Goal: Task Accomplishment & Management: Manage account settings

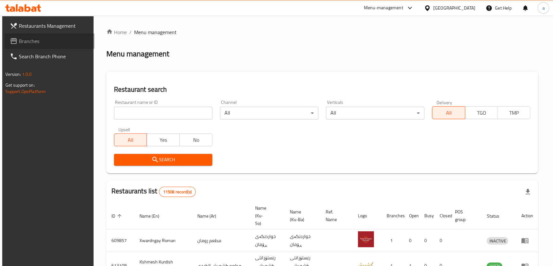
click at [57, 45] on link "Branches" at bounding box center [50, 40] width 90 height 15
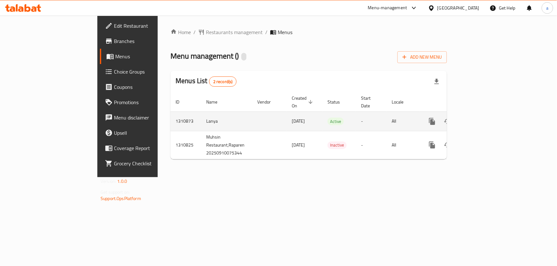
click at [486, 115] on link "enhanced table" at bounding box center [477, 121] width 15 height 15
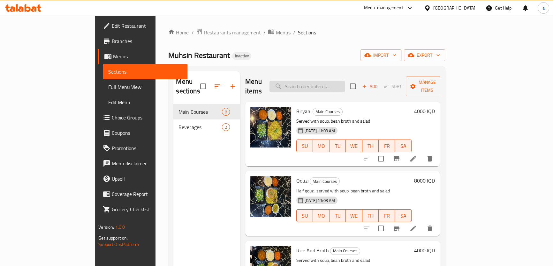
click at [343, 84] on input "search" at bounding box center [306, 86] width 75 height 11
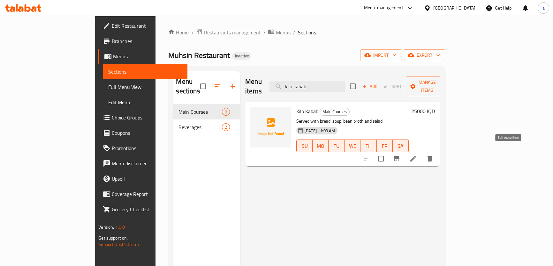
type input "kilo kabab"
click at [417, 155] on icon at bounding box center [413, 159] width 8 height 8
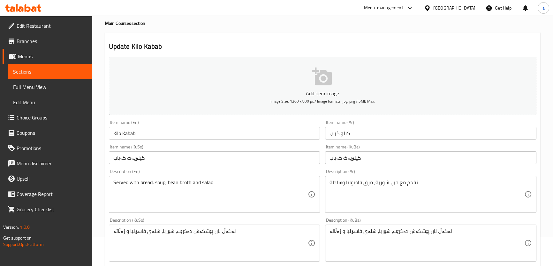
scroll to position [48, 0]
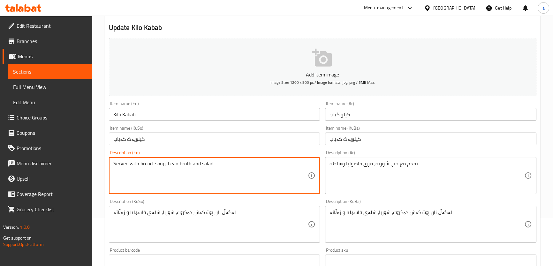
click at [218, 164] on textarea "Served with bread, soup, bean broth and salad" at bounding box center [210, 176] width 195 height 30
click at [198, 163] on textarea "Served with bread, soup, bean broth and salad" at bounding box center [210, 176] width 195 height 30
click at [201, 164] on textarea "Served with bread, soup, rice, bean broth salad" at bounding box center [210, 176] width 195 height 30
drag, startPoint x: 178, startPoint y: 166, endPoint x: 66, endPoint y: 158, distance: 111.6
click at [66, 158] on div "Edit Restaurant Branches Menus Sections Full Menu View Edit Menu Choice Groups …" at bounding box center [276, 221] width 553 height 508
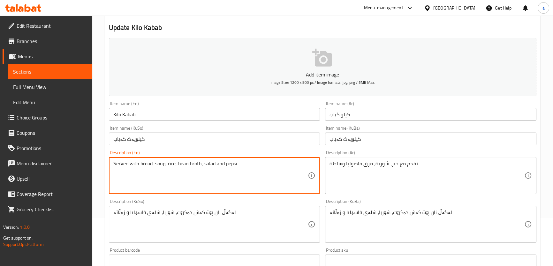
type textarea "Served with bread, soup, rice, bean broth, salad and pepsi"
click at [171, 162] on textarea "Served with bread, soup, rice, bean broth, salad and pepsi" at bounding box center [210, 176] width 195 height 30
click at [231, 181] on textarea "Served with bread, soup, rice, bean broth, salad and pepsi" at bounding box center [210, 176] width 195 height 30
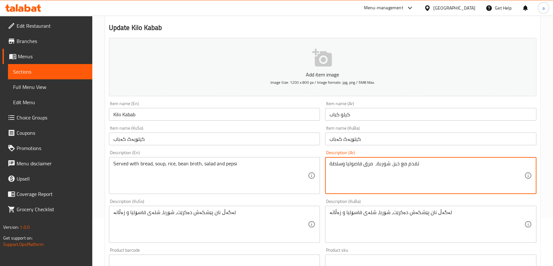
paste textarea "أرز"
click at [390, 175] on textarea "تقدم مع خبز، شوربة، أرز، مرق فاصوليا وسلطة" at bounding box center [426, 176] width 195 height 30
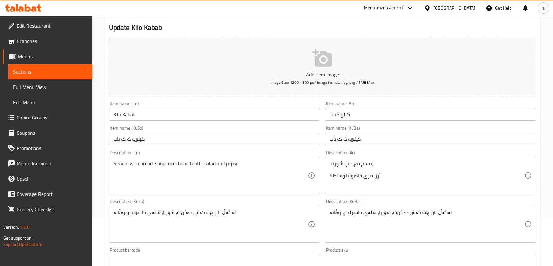
click at [329, 174] on div "تقدم مع خبز، شوربة، أرز، مرق فاصوليا وسلطة Description (Ar)" at bounding box center [430, 175] width 211 height 37
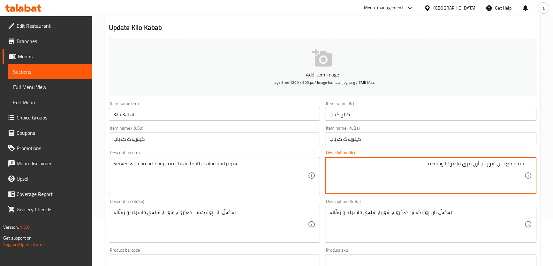
click at [442, 164] on textarea "تقدم مع خبز، شوربة، أرز، مرق فاصوليا وسلطة" at bounding box center [426, 176] width 195 height 30
paste textarea "بيبسي"
type textarea "تقدم مع خبز، شوربة، أرز، مرق فاصوليا، سلطة وبيبسي"
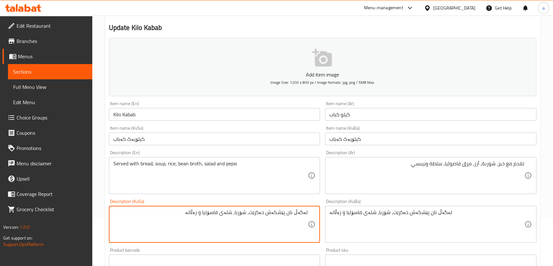
click at [239, 212] on textarea "لەگەڵ نان پێشکەش دەکرێت، شۆربا، شلەی فاسۆلیا و زەڵاتە" at bounding box center [210, 225] width 195 height 30
type textarea "لەگەڵ نان پێشکەش دەکرێت، شۆربا، برنج، شلەی فاسۆلیا، زەڵاتە و بیپسی"
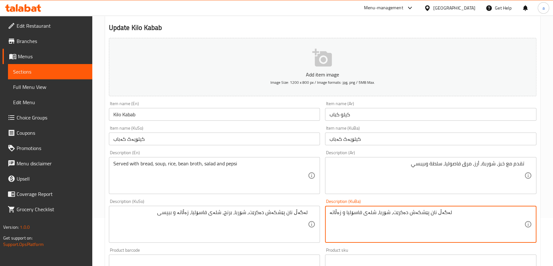
paste textarea "رنج، شلەی فاسۆلیا، زەڵاتە و بیپسی"
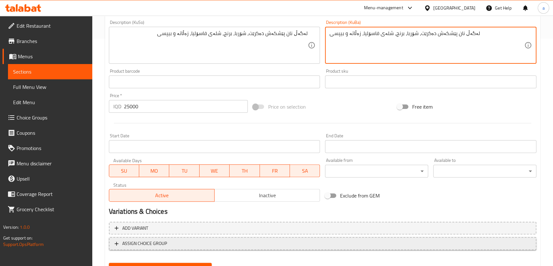
scroll to position [257, 0]
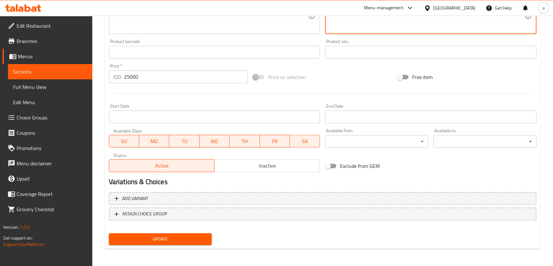
type textarea "لەگەڵ نان پێشکەش دەکرێت، شۆربا، برنج، شلەی فاسۆلیا، زەڵاتە و بیپسی"
click at [203, 236] on span "Update" at bounding box center [160, 239] width 93 height 8
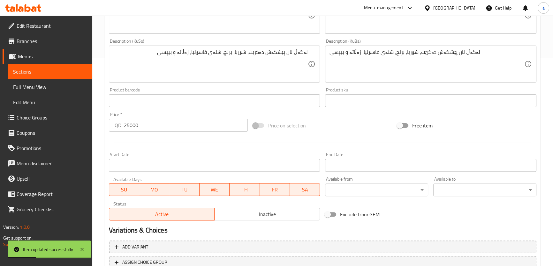
click at [77, 70] on span "Sections" at bounding box center [50, 72] width 74 height 8
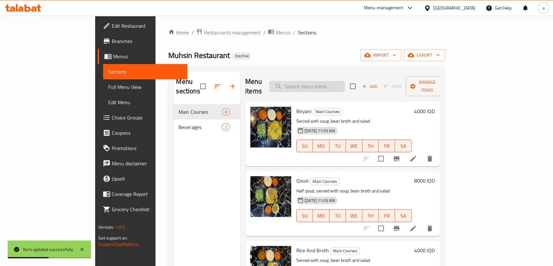
click at [315, 83] on input "search" at bounding box center [306, 86] width 75 height 11
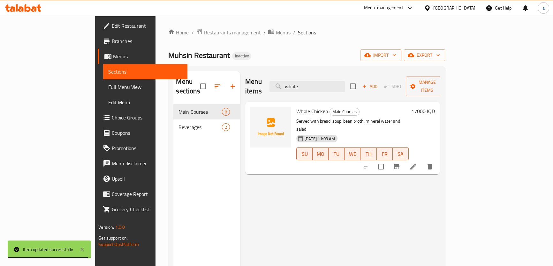
type input "whole"
click at [417, 163] on icon at bounding box center [413, 167] width 8 height 8
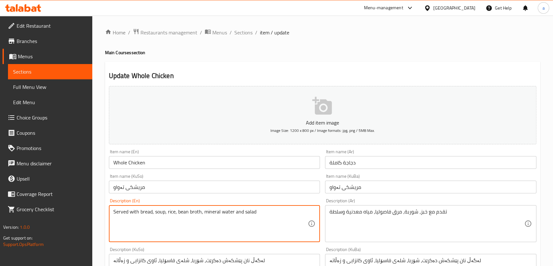
type textarea "Served with bread, soup, rice, bean broth, mineral water and salad"
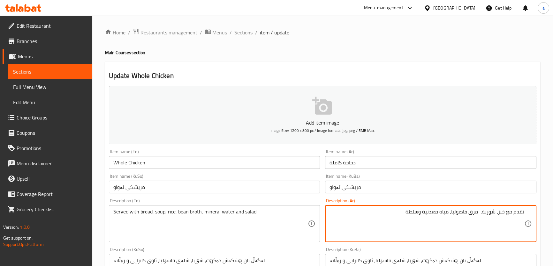
paste textarea "أرز"
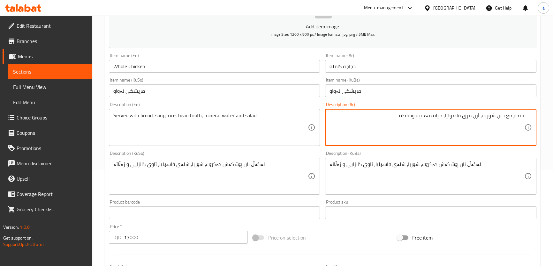
type textarea "تقدم مع خبز، شوربة، أرز، مرق فاصوليا، مياه معدنية وسلطة"
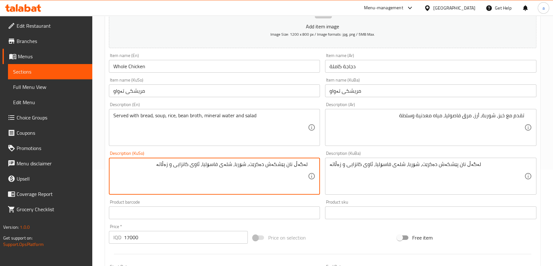
click at [238, 163] on textarea "لەگەڵ نان پێشکەش دەکرێت، شۆربا، شلەی فاسۆلیا، ئاوی کانزایی و زەڵاتە" at bounding box center [210, 176] width 195 height 30
type textarea "لەگەڵ نان پێشکەش دەکرێت، شۆربا، برنج، شلەی فاسۆلیا، ئاوی کانزایی و زەڵاتە"
click at [368, 163] on textarea "لەگەڵ نان پێشکەش دەکرێت، شۆربا، شلەی فاسۆلیا، ئاوی کانزایی و زەڵاتە" at bounding box center [426, 176] width 195 height 30
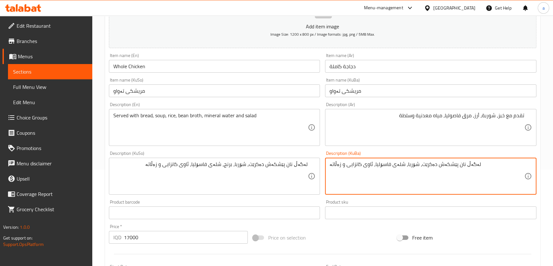
click at [368, 163] on textarea "لەگەڵ نان پێشکەش دەکرێت، شۆربا، شلەی فاسۆلیا، ئاوی کانزایی و زەڵاتە" at bounding box center [426, 176] width 195 height 30
paste textarea "رنج،"
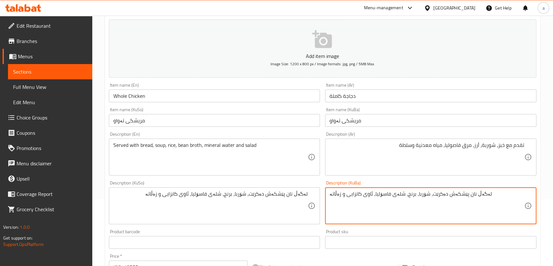
scroll to position [64, 0]
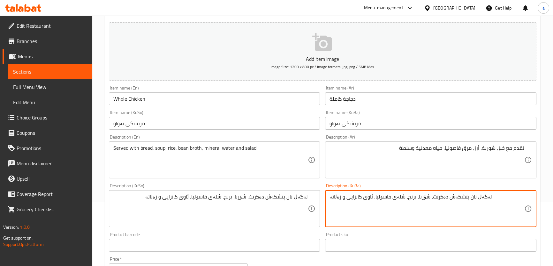
type textarea "لەگەڵ نان پێشکەش دەکرێت، شۆربا، برنج، شلەی فاسۆلیا، ئاوی کانزایی و زەڵاتە"
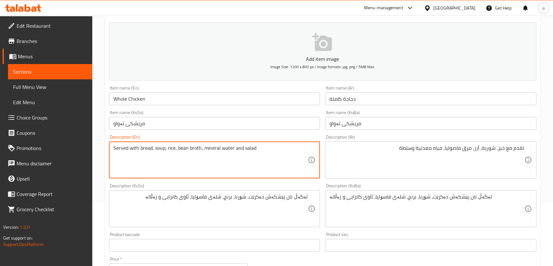
click at [207, 149] on textarea "Served with bread, soup, rice, bean broth, mineral water and salad" at bounding box center [210, 160] width 195 height 30
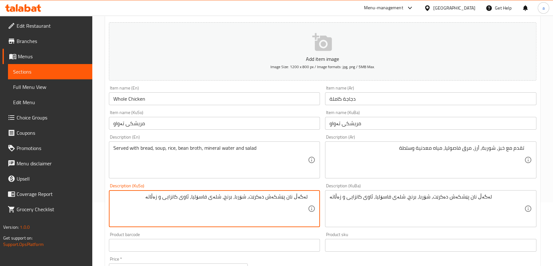
click at [265, 196] on textarea "لەگەڵ نان پێشکەش دەکرێت، شۆربا، برنج، شلەی فاسۆلیا، ئاوی کانزایی و زەڵاتە" at bounding box center [210, 209] width 195 height 30
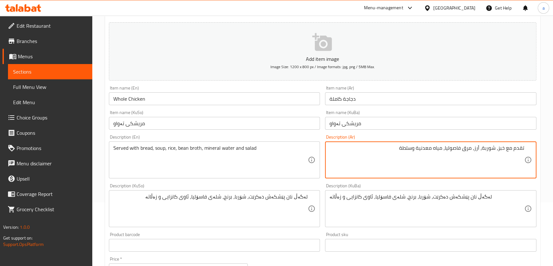
click at [495, 150] on textarea "تقدم مع خبز، شوربة، أرز، مرق فاصوليا، مياه معدنية وسلطة" at bounding box center [426, 160] width 195 height 30
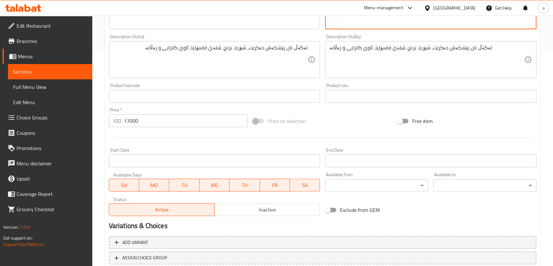
scroll to position [257, 0]
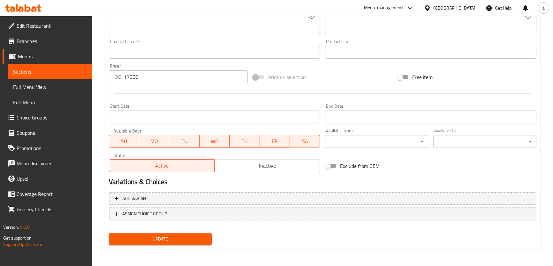
click at [188, 245] on div "Update" at bounding box center [160, 239] width 108 height 17
click at [188, 244] on button "Update" at bounding box center [160, 240] width 103 height 12
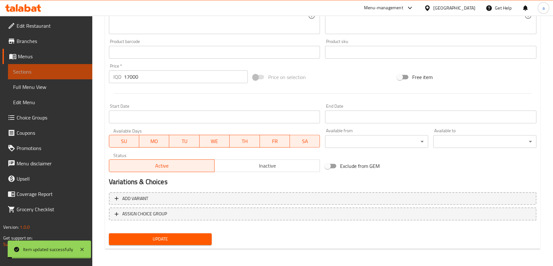
click at [68, 69] on span "Sections" at bounding box center [50, 72] width 74 height 8
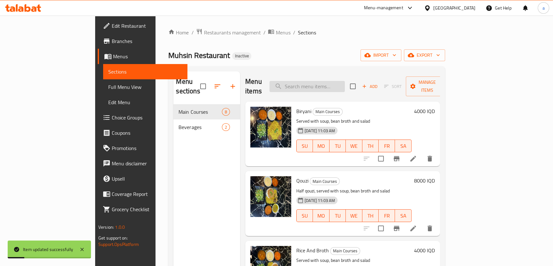
click at [327, 81] on input "search" at bounding box center [306, 86] width 75 height 11
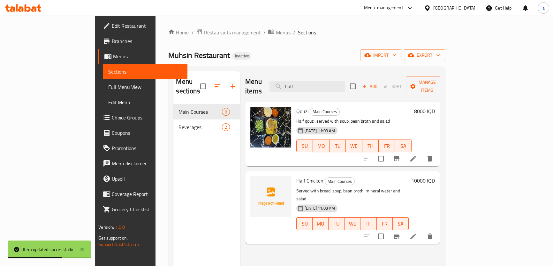
type input "half"
click at [422, 231] on li at bounding box center [413, 236] width 18 height 11
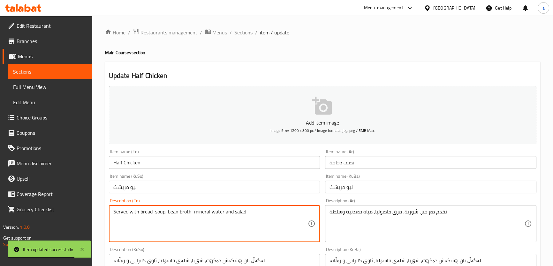
click at [214, 214] on textarea "Served with bread, soup, bean broth, mineral water and salad" at bounding box center [210, 224] width 195 height 30
paste textarea "rice,"
type textarea "Served with bread, soup, rice, bean broth, mineral water and salad"
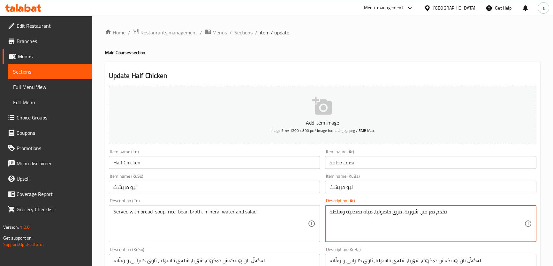
click at [351, 209] on textarea "تقدم مع خبز، شوربة، مرق فاصوليا، مياه معدنية وسلطة" at bounding box center [426, 224] width 195 height 30
paste textarea "أرز،"
type textarea "تقدم مع خبز، شوربة، أرز، مرق فاصوليا، مياه معدنية وسلطة"
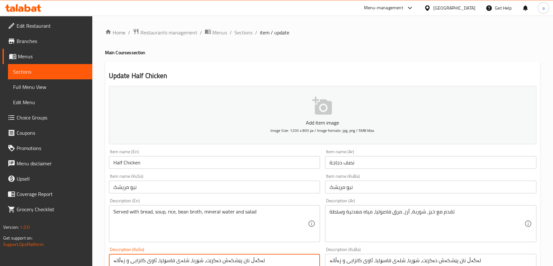
paste textarea "رنج،"
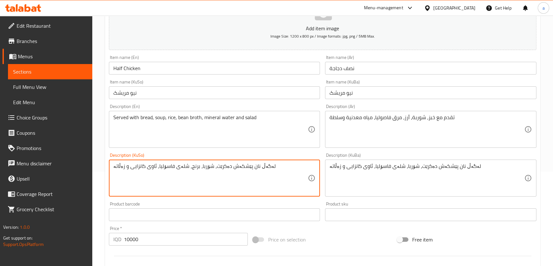
scroll to position [96, 0]
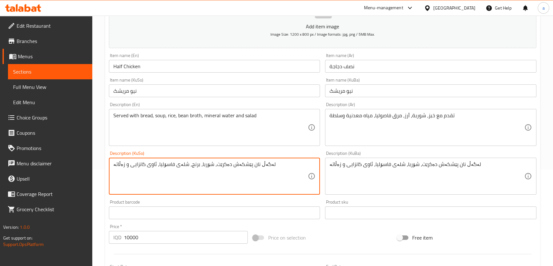
type textarea "لەگەڵ نان پێشکەش دەکرێت، شۆربا، برنج، شلەی فاسۆلیا، ئاوی کانزایی و زەڵاتە"
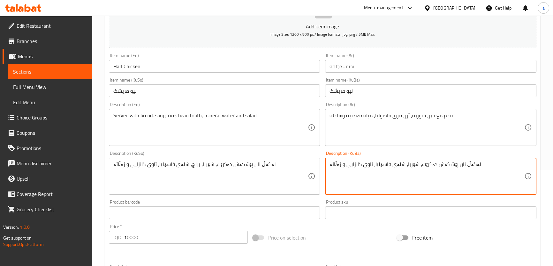
click at [403, 168] on textarea "لەگەڵ نان پێشکەش دەکرێت، شۆربا، شلەی فاسۆلیا، ئاوی کانزایی و زەڵاتە" at bounding box center [426, 176] width 195 height 30
paste textarea "رنج،"
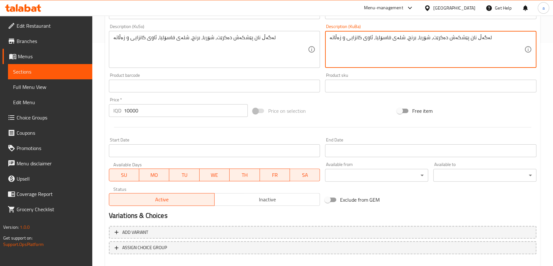
scroll to position [241, 0]
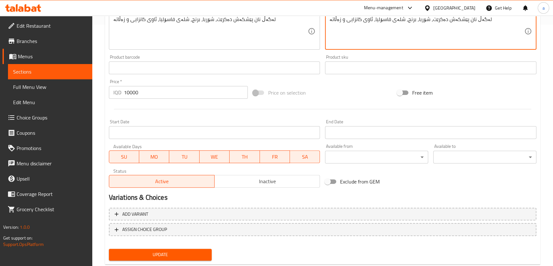
type textarea "لەگەڵ نان پێشکەش دەکرێت، شۆربا، برنج، شلەی فاسۆلیا، ئاوی کانزایی و زەڵاتە"
click at [178, 252] on span "Update" at bounding box center [160, 255] width 93 height 8
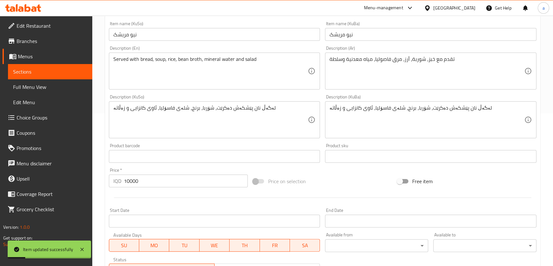
scroll to position [145, 0]
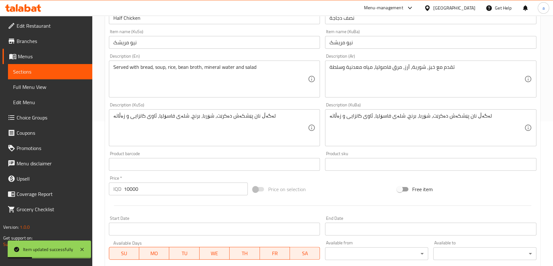
click at [43, 100] on span "Edit Menu" at bounding box center [50, 103] width 74 height 8
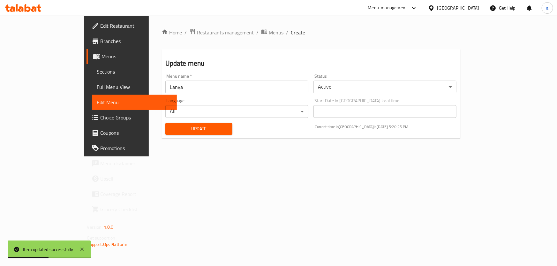
click at [102, 58] on span "Menus" at bounding box center [137, 57] width 70 height 8
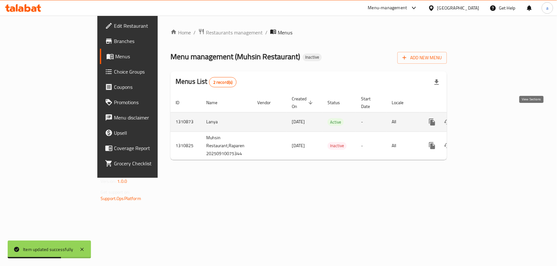
click at [481, 119] on icon "enhanced table" at bounding box center [478, 122] width 6 height 6
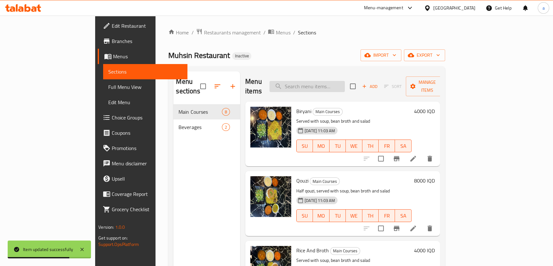
click at [345, 84] on input "search" at bounding box center [306, 86] width 75 height 11
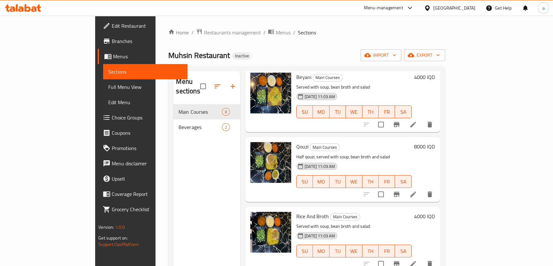
scroll to position [48, 0]
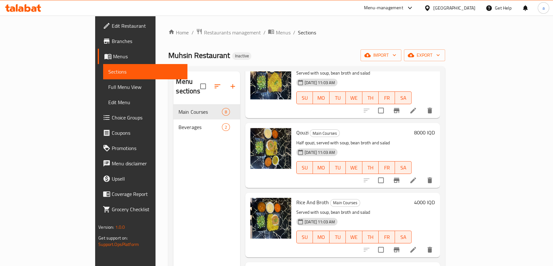
type input "chi"
click at [417, 246] on icon at bounding box center [413, 250] width 8 height 8
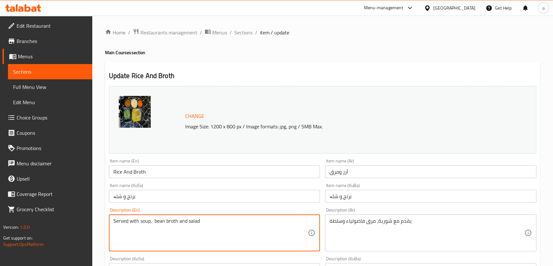
paste textarea "rice"
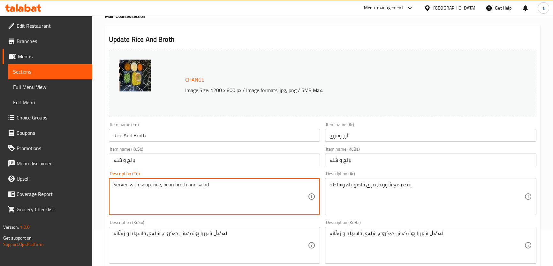
scroll to position [48, 0]
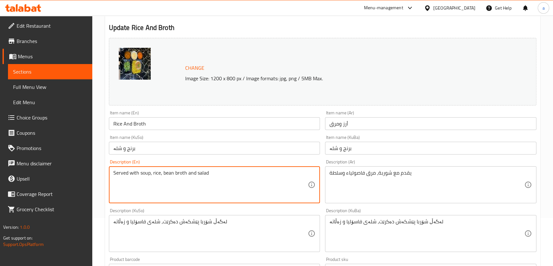
type textarea "Served with soup, rice, bean broth and salad"
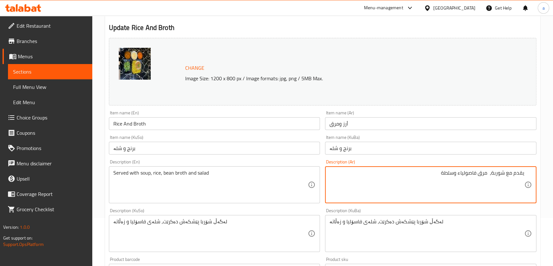
paste textarea "أرز"
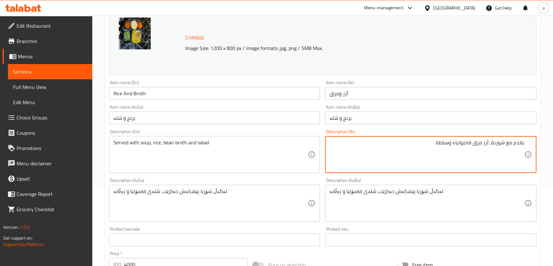
scroll to position [96, 0]
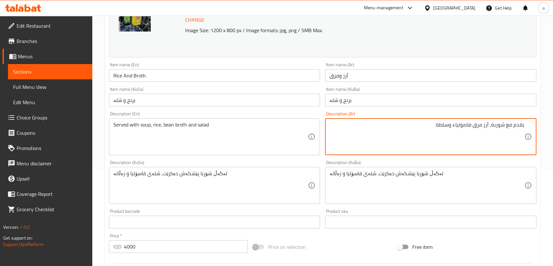
click at [483, 124] on textarea "يقدم مع شوربة، أرز مرق فاصولياء وسلطة" at bounding box center [426, 137] width 195 height 30
type textarea "يقدم مع شوربة، أرز، مرق فاصولياء وسلطة"
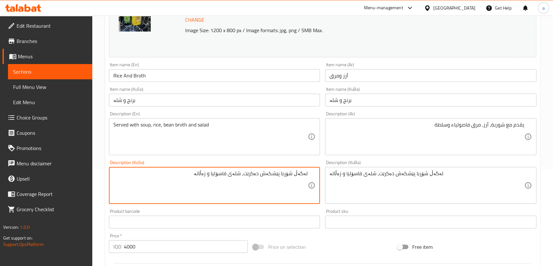
click at [248, 175] on textarea "لەگەڵ شۆربا پێشکەش دەکرێت، شلەی فاسۆلیا و زەڵاتە" at bounding box center [210, 186] width 195 height 30
type textarea "لەگەڵ شۆربا پێشکەش دەکرێت، برنج، شلەی فاسۆلیا و زەڵاتە"
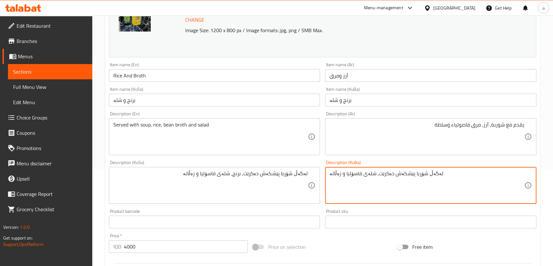
type textarea "ڤ"
paste textarea "لەگەڵ شۆربا پێشکەش دەکرێت، برنج، شلەی فاسۆلیا و زەڵاتە"
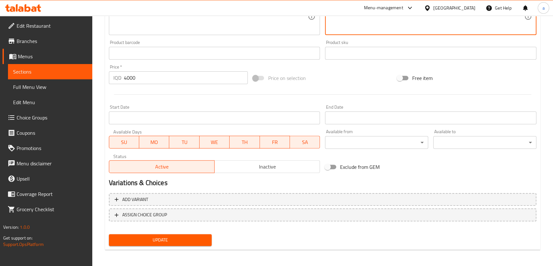
scroll to position [267, 0]
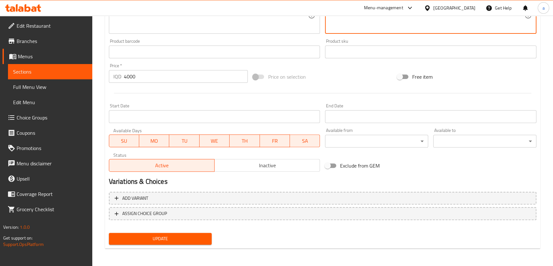
type textarea "لەگەڵ شۆربا پێشکەش دەکرێت، برنج، شلەی فاسۆلیا و زەڵاتە"
click at [197, 235] on span "Update" at bounding box center [160, 239] width 93 height 8
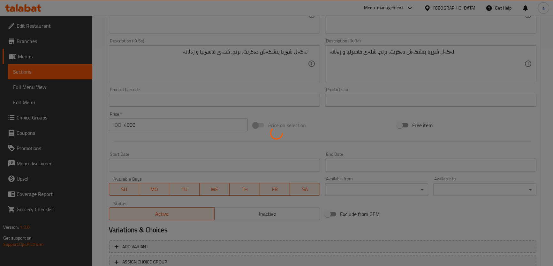
scroll to position [73, 0]
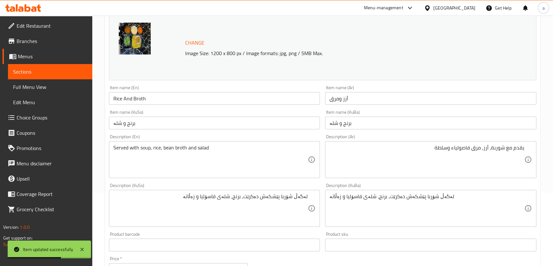
click at [59, 72] on span "Sections" at bounding box center [50, 72] width 74 height 8
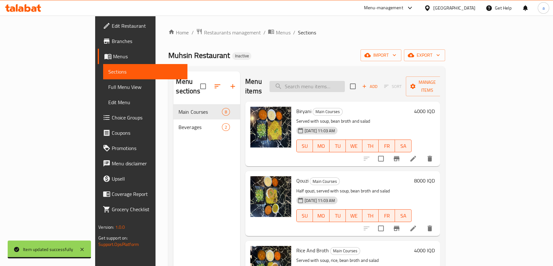
click at [318, 81] on input "search" at bounding box center [306, 86] width 75 height 11
paste input "Kilo Kabab"
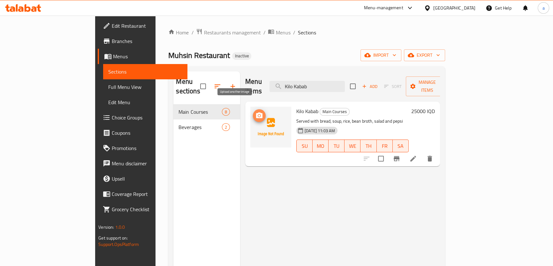
click at [255, 112] on icon "upload picture" at bounding box center [259, 116] width 8 height 8
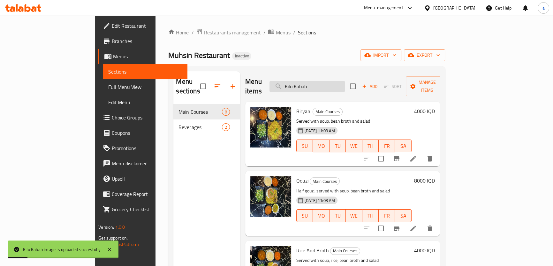
drag, startPoint x: 326, startPoint y: 79, endPoint x: 307, endPoint y: 83, distance: 19.1
click at [307, 83] on input "Kilo Kabab" at bounding box center [306, 86] width 75 height 11
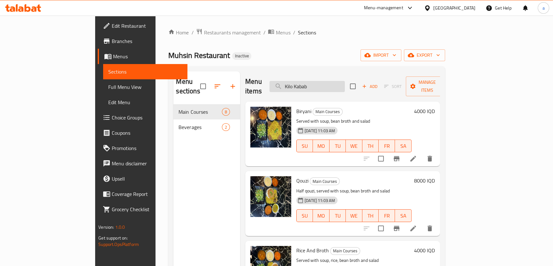
type input "ه"
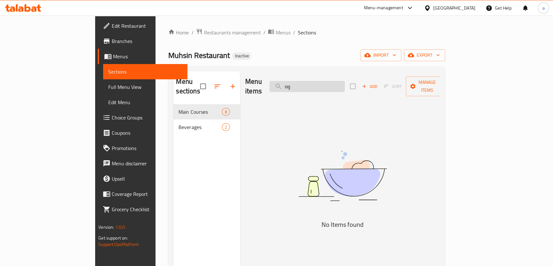
type input "و"
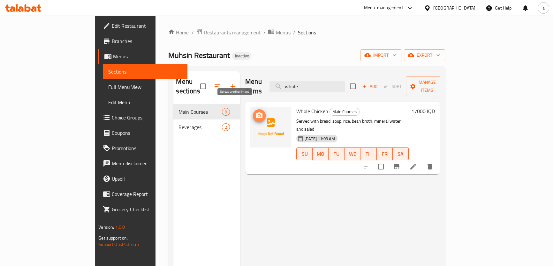
click at [256, 113] on icon "upload picture" at bounding box center [259, 116] width 6 height 6
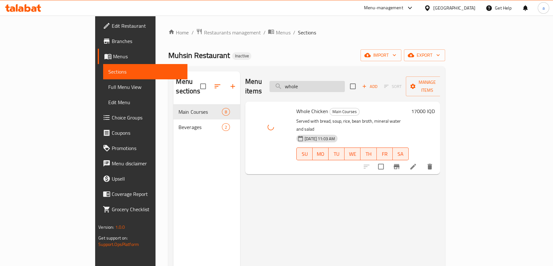
drag, startPoint x: 329, startPoint y: 84, endPoint x: 308, endPoint y: 85, distance: 20.8
click at [308, 85] on input "whole" at bounding box center [306, 86] width 75 height 11
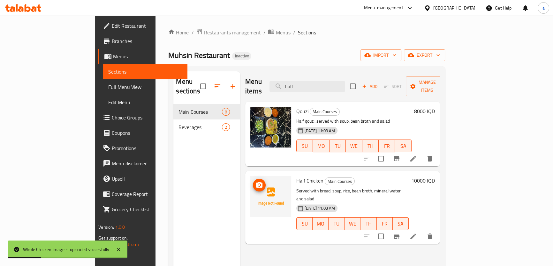
click at [253, 182] on span "upload picture" at bounding box center [259, 186] width 13 height 8
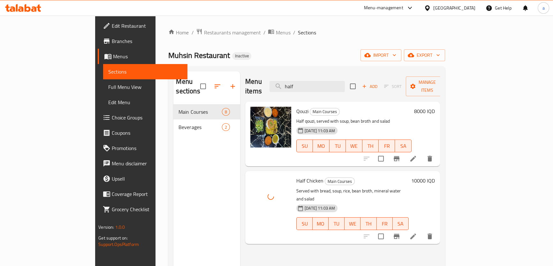
drag, startPoint x: 340, startPoint y: 82, endPoint x: 314, endPoint y: 89, distance: 27.1
click at [314, 89] on div "Menu items half Add Sort Manage items" at bounding box center [342, 86] width 195 height 30
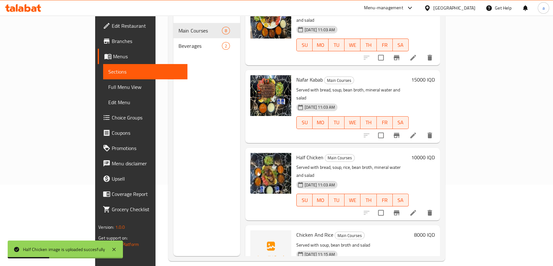
scroll to position [89, 0]
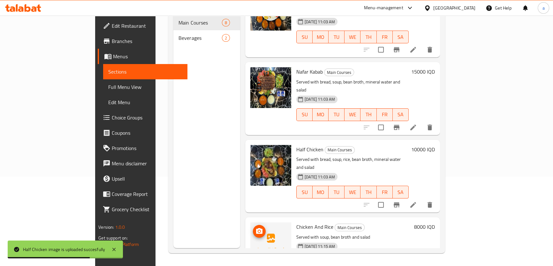
type input "rice"
click at [256, 228] on icon "upload picture" at bounding box center [259, 231] width 6 height 6
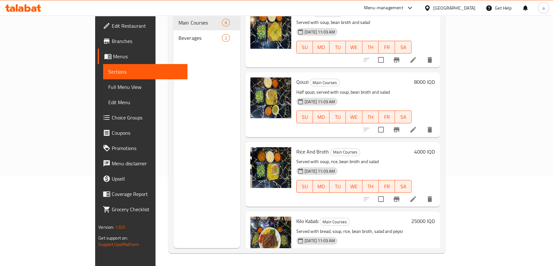
scroll to position [0, 0]
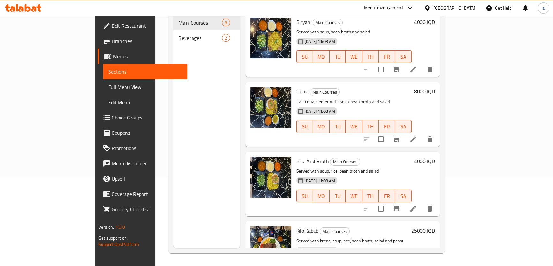
click at [108, 84] on span "Full Menu View" at bounding box center [145, 87] width 74 height 8
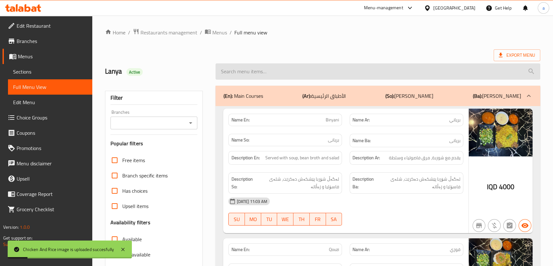
click at [323, 71] on input "search" at bounding box center [377, 71] width 324 height 16
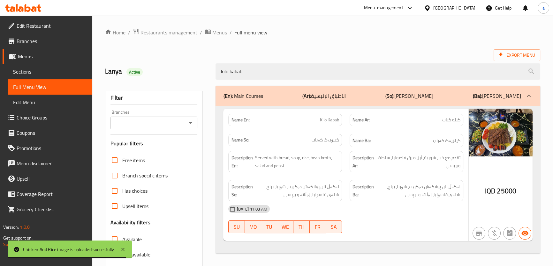
click at [188, 117] on div "Branches" at bounding box center [153, 123] width 87 height 13
type input "kilo kabab"
click at [190, 125] on icon "Open" at bounding box center [191, 123] width 8 height 8
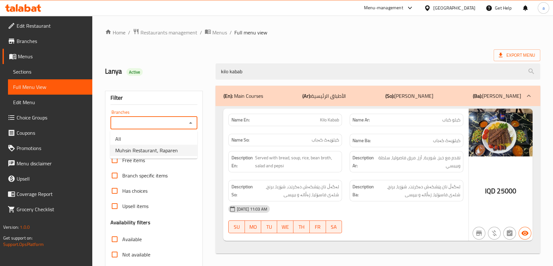
click at [179, 149] on li "Muhsin Restaurant, Raparen" at bounding box center [153, 150] width 87 height 11
type input "Muhsin Restaurant, Raparen"
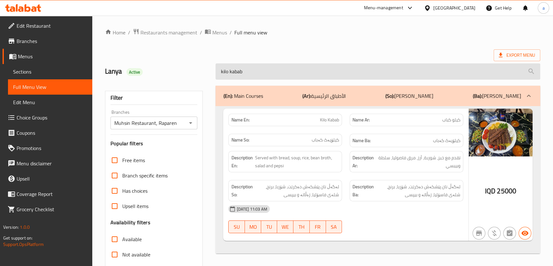
drag, startPoint x: 273, startPoint y: 73, endPoint x: 216, endPoint y: 70, distance: 56.9
click at [217, 71] on input "kilo kabab" at bounding box center [377, 71] width 324 height 16
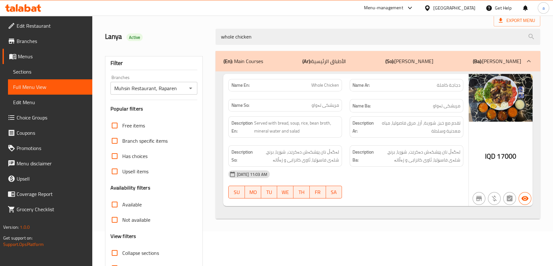
scroll to position [48, 0]
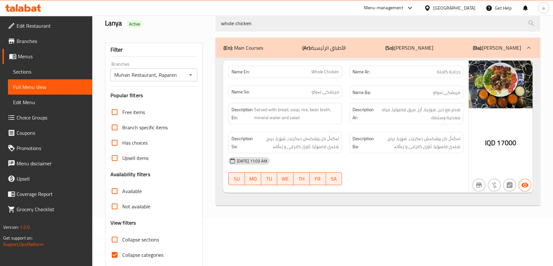
type input "whole chicken"
click at [146, 257] on span "Collapse categories" at bounding box center [142, 255] width 41 height 8
click at [122, 257] on input "Collapse categories" at bounding box center [114, 255] width 15 height 15
checkbox input "false"
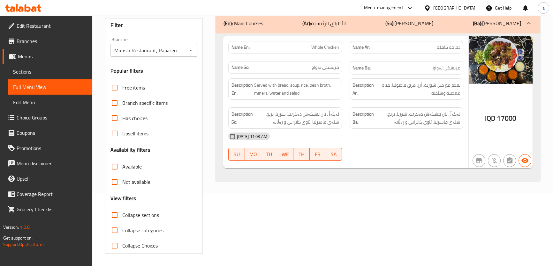
scroll to position [0, 0]
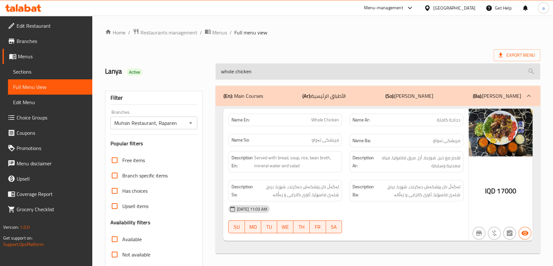
drag, startPoint x: 234, startPoint y: 72, endPoint x: 224, endPoint y: 73, distance: 9.6
click at [224, 73] on input "whole chicken" at bounding box center [377, 71] width 324 height 16
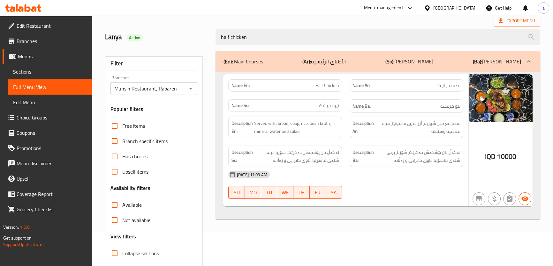
scroll to position [48, 0]
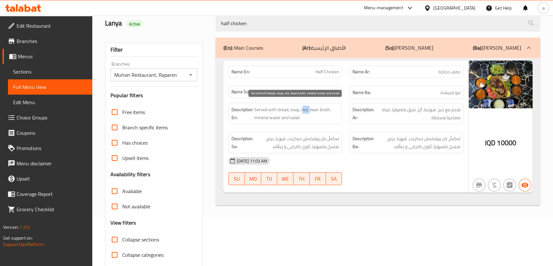
drag, startPoint x: 303, startPoint y: 109, endPoint x: 315, endPoint y: 112, distance: 12.8
click at [312, 110] on span "Served with bread, soup, rice, bean broth, mineral water and salad" at bounding box center [296, 114] width 85 height 16
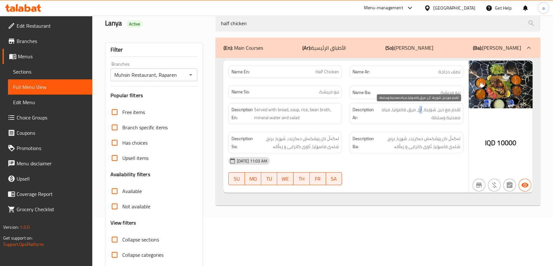
click at [422, 110] on span "تقدم مع خبز، شوربة، أرز، مرق فاصوليا، مياه معدنية وسلطة" at bounding box center [417, 114] width 85 height 16
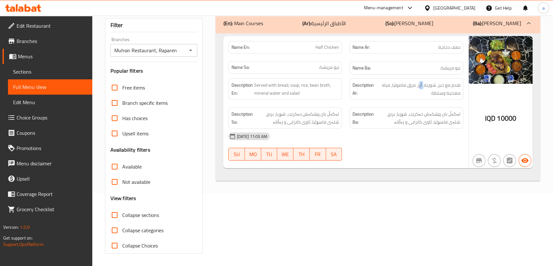
scroll to position [0, 0]
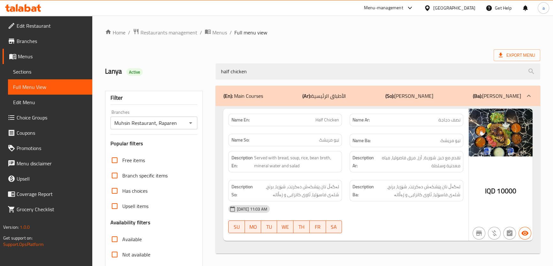
drag, startPoint x: 264, startPoint y: 67, endPoint x: 197, endPoint y: 73, distance: 67.9
click at [197, 73] on div "Lanya Active half chicken" at bounding box center [322, 71] width 442 height 28
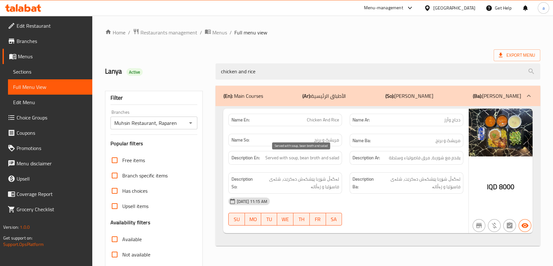
type input "chicken and rice"
drag, startPoint x: 301, startPoint y: 158, endPoint x: 309, endPoint y: 158, distance: 8.3
click at [309, 158] on span "Served with soup, bean broth and salad" at bounding box center [302, 158] width 74 height 8
click at [319, 159] on span "Served with soup, bean broth and salad" at bounding box center [302, 158] width 74 height 8
drag, startPoint x: 285, startPoint y: 159, endPoint x: 300, endPoint y: 162, distance: 15.4
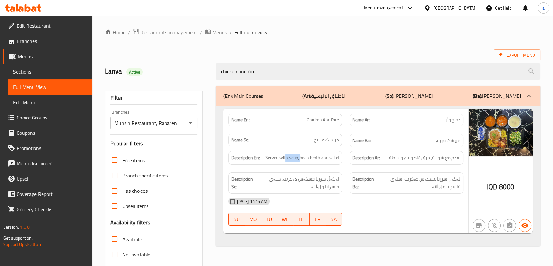
click at [300, 162] on div "Description En: Served with soup, bean broth and salad" at bounding box center [285, 158] width 114 height 14
click at [48, 99] on span "Edit Menu" at bounding box center [50, 103] width 74 height 8
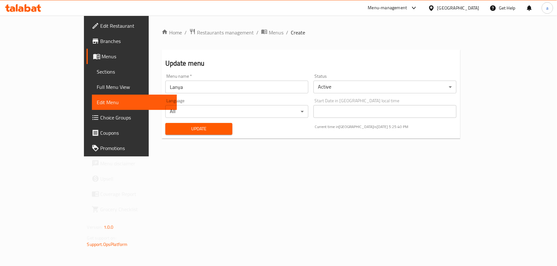
click at [97, 86] on span "Full Menu View" at bounding box center [134, 87] width 75 height 8
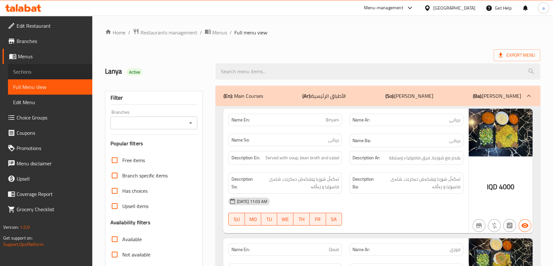
click at [59, 70] on span "Sections" at bounding box center [50, 72] width 74 height 8
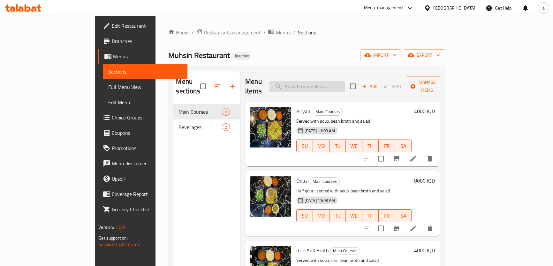
click at [344, 81] on input "search" at bounding box center [306, 86] width 75 height 11
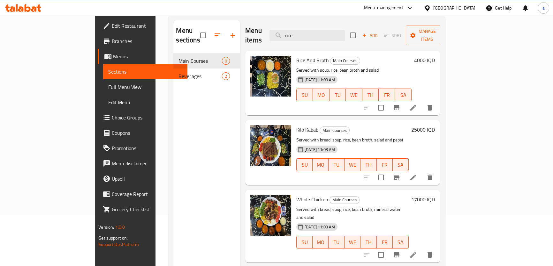
scroll to position [41, 0]
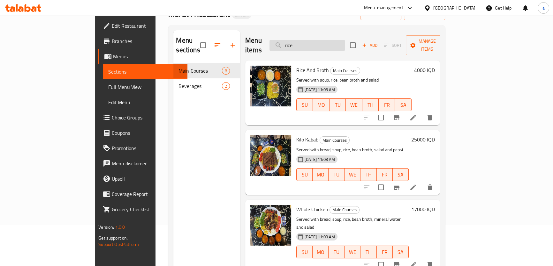
drag, startPoint x: 356, startPoint y: 40, endPoint x: 312, endPoint y: 41, distance: 43.7
click at [312, 41] on input "rice" at bounding box center [306, 45] width 75 height 11
paste input "Chicken And R"
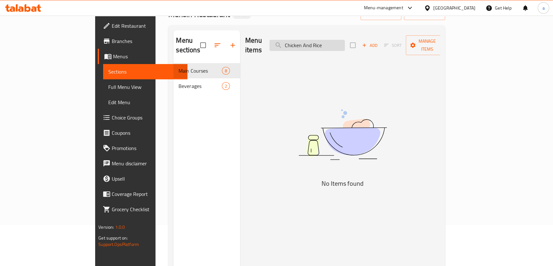
click at [323, 40] on input "Chicken And Rice" at bounding box center [306, 45] width 75 height 11
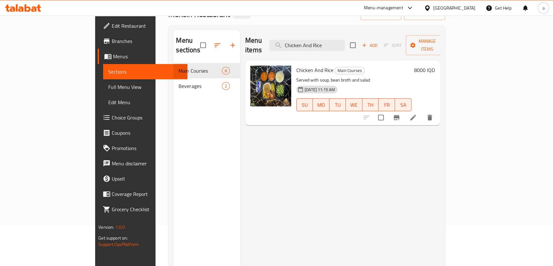
type input "Chicken And Rice"
click at [422, 112] on li at bounding box center [413, 117] width 18 height 11
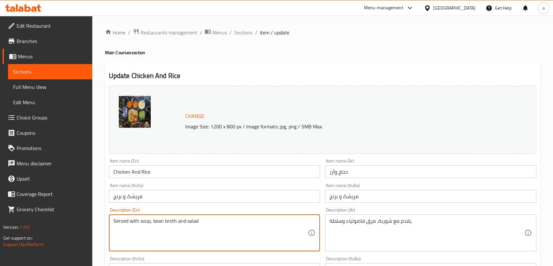
click at [151, 222] on textarea "Served with soup, bean broth and salad" at bounding box center [210, 233] width 195 height 30
type textarea "Served with soup, rice, bean broth and salad"
click at [379, 216] on div "يقدم مع شوربة، مرق فاصولياء وسلطة Description (Ar)" at bounding box center [430, 233] width 211 height 37
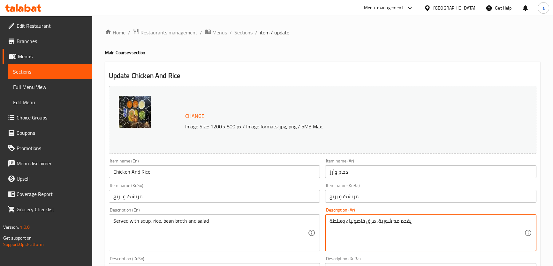
click at [371, 220] on textarea "يقدم مع شوربة، مرق فاصولياء وسلطة" at bounding box center [426, 233] width 195 height 30
click at [377, 221] on textarea "يقدم مع شوربة، مرق فاصولياء وسلطة" at bounding box center [426, 233] width 195 height 30
click at [376, 223] on textarea "يقدم مع شوربة، مرق فاصولياء وسلطة" at bounding box center [426, 233] width 195 height 30
paste textarea "أرز"
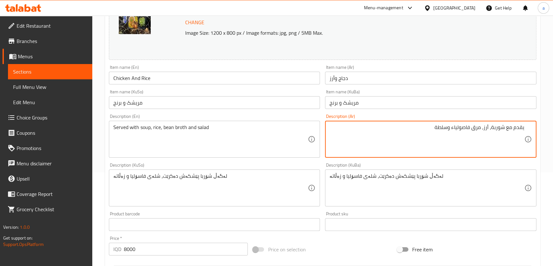
scroll to position [96, 0]
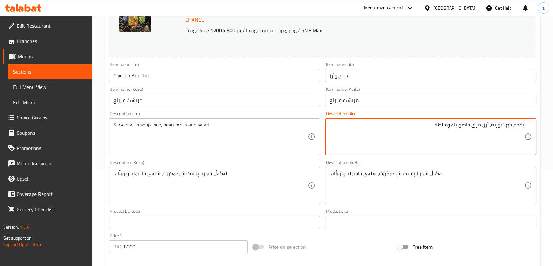
type textarea "يقدم مع شوربة، أرز، مرق فاصولياء وسلطة"
click at [223, 170] on div "لەگەڵ شۆربا پێشکەش دەکرێت، شلەی فاسۆلیا و زەڵاتە Description (KuSo)" at bounding box center [214, 185] width 211 height 37
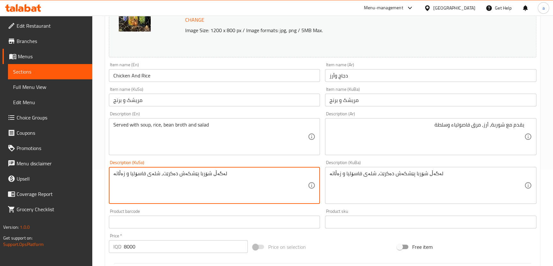
click at [220, 172] on textarea "لەگەڵ شۆربا پێشکەش دەکرێت، شلەی فاسۆلیا و زەڵاتە" at bounding box center [210, 186] width 195 height 30
drag, startPoint x: 220, startPoint y: 172, endPoint x: 249, endPoint y: 174, distance: 29.5
click at [249, 174] on textarea "لەگەڵ شۆربا پێشکەش دەکرێت، شلەی فاسۆلیا و زەڵاتە" at bounding box center [210, 186] width 195 height 30
drag, startPoint x: 247, startPoint y: 175, endPoint x: 251, endPoint y: 179, distance: 5.7
click at [247, 175] on textarea "لەگەڵ شۆربا پێشکەش دەکرێت، شلەی فاسۆلیا و زەڵاتە" at bounding box center [210, 186] width 195 height 30
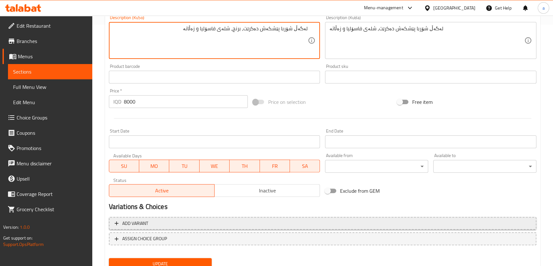
scroll to position [267, 0]
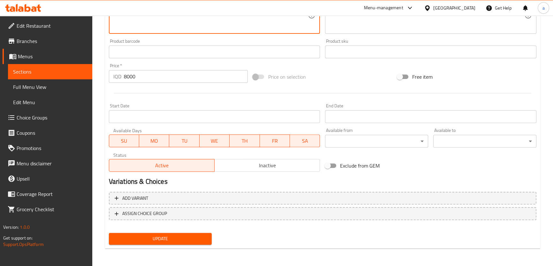
type textarea "لەگەڵ شۆربا پێشکەش دەکرێت، برنج، شلەی فاسۆلیا و زەڵاتە"
click at [193, 235] on span "Update" at bounding box center [160, 239] width 93 height 8
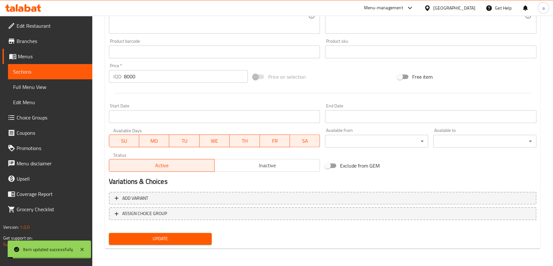
click at [75, 84] on span "Full Menu View" at bounding box center [50, 87] width 74 height 8
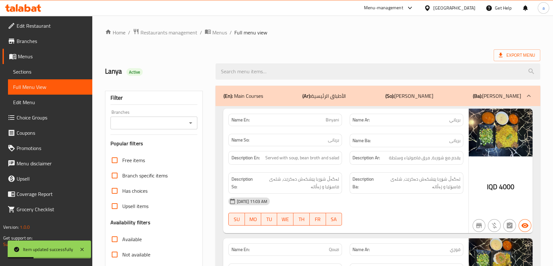
click at [186, 127] on div at bounding box center [190, 123] width 8 height 9
click at [189, 126] on icon "Open" at bounding box center [191, 123] width 8 height 8
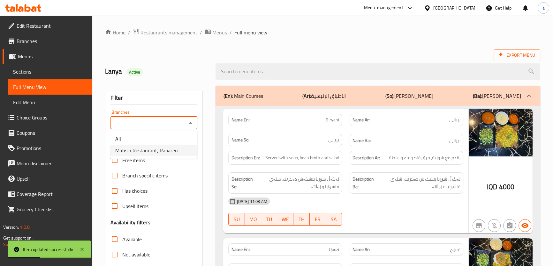
click at [181, 147] on li "Muhsin Restaurant, Raparen" at bounding box center [153, 150] width 87 height 11
type input "Muhsin Restaurant, Raparen"
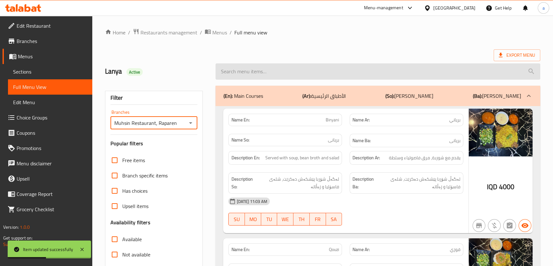
click at [307, 71] on input "search" at bounding box center [377, 71] width 324 height 16
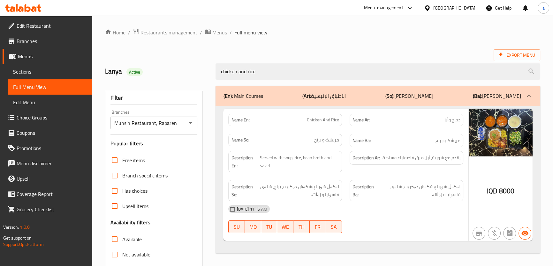
type input "chicken and rice"
click at [66, 72] on span "Sections" at bounding box center [50, 72] width 74 height 8
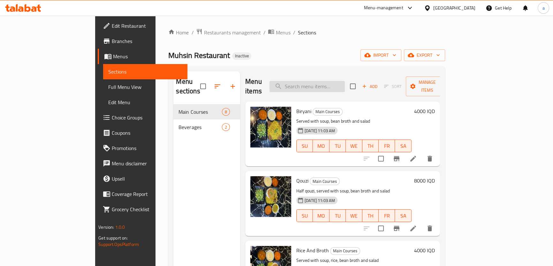
click at [345, 82] on input "search" at bounding box center [306, 86] width 75 height 11
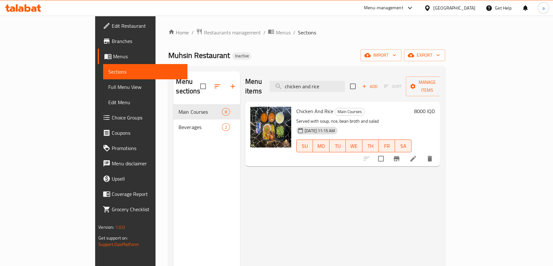
type input "chicken and rice"
click at [416, 156] on icon at bounding box center [413, 159] width 6 height 6
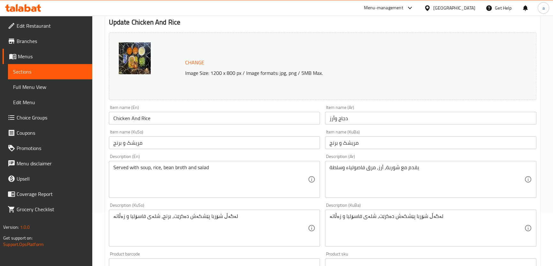
scroll to position [96, 0]
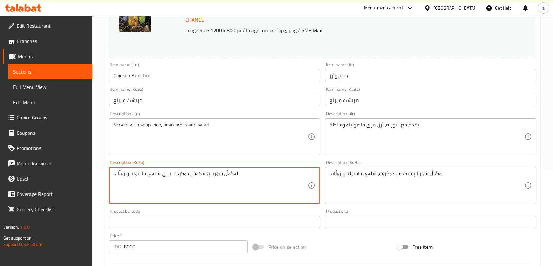
click at [204, 179] on textarea "لەگەڵ شۆربا پێشکەش دەکرێت، برنج، شلەی فاسۆلیا و زەڵاتە" at bounding box center [210, 186] width 195 height 30
click at [347, 175] on textarea "لەگەڵ شۆربا پێشکەش دەکرێت، شلەی فاسۆلیا و زەڵاتە" at bounding box center [426, 186] width 195 height 30
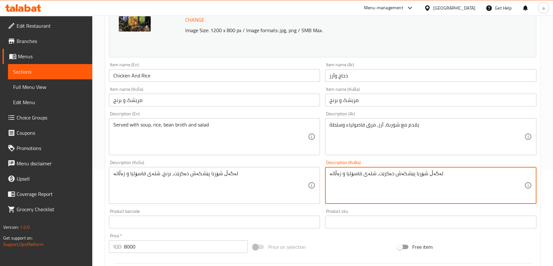
click at [347, 175] on textarea "لەگەڵ شۆربا پێشکەش دەکرێت، شلەی فاسۆلیا و زەڵاتە" at bounding box center [426, 186] width 195 height 30
paste textarea "رنج،"
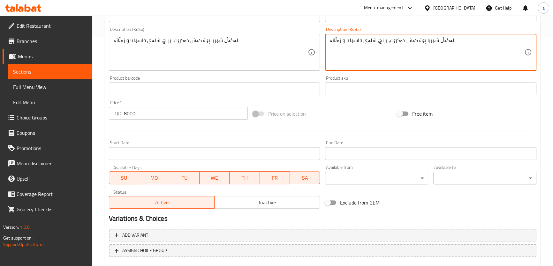
scroll to position [267, 0]
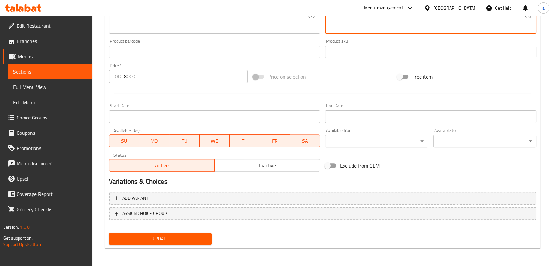
type textarea "لەگەڵ شۆربا پێشکەش دەکرێت، برنج، شلەی فاسۆلیا و زەڵاتە"
click at [198, 236] on span "Update" at bounding box center [160, 239] width 93 height 8
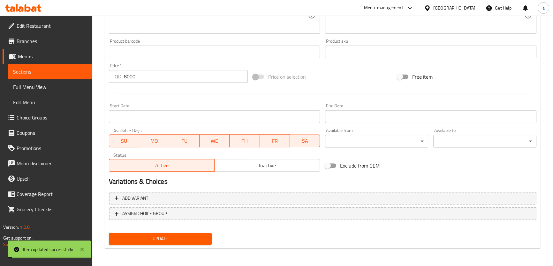
click at [54, 93] on link "Full Menu View" at bounding box center [50, 86] width 84 height 15
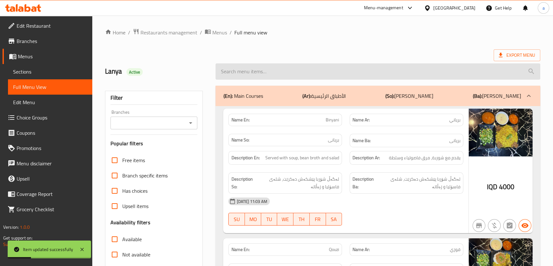
click at [334, 78] on input "search" at bounding box center [377, 71] width 324 height 16
paste input "Chicken And Rice"
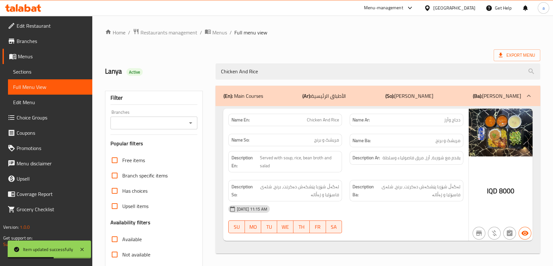
click at [189, 121] on icon "Open" at bounding box center [191, 123] width 8 height 8
type input "Chicken And Rice"
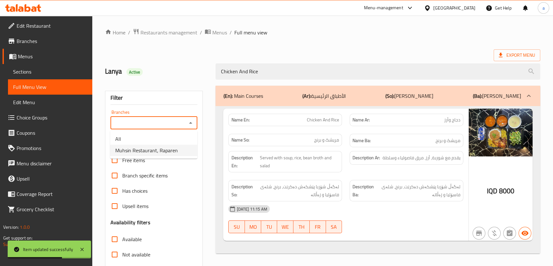
click at [179, 146] on li "Muhsin Restaurant, Raparen" at bounding box center [153, 150] width 87 height 11
type input "Muhsin Restaurant, Raparen"
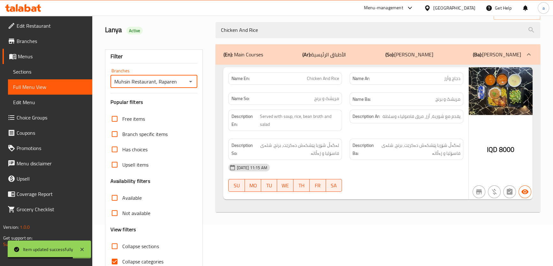
scroll to position [73, 0]
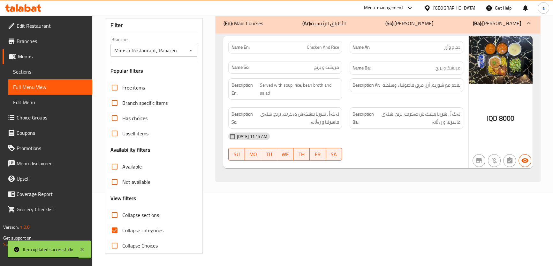
click at [140, 227] on span "Collapse categories" at bounding box center [142, 231] width 41 height 8
click at [122, 226] on input "Collapse categories" at bounding box center [114, 230] width 15 height 15
checkbox input "false"
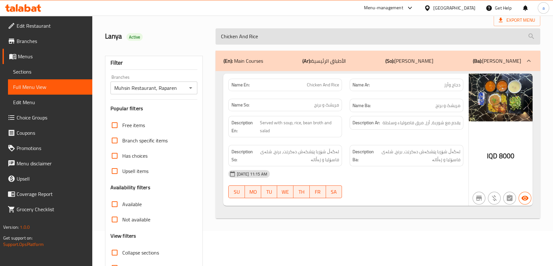
scroll to position [0, 0]
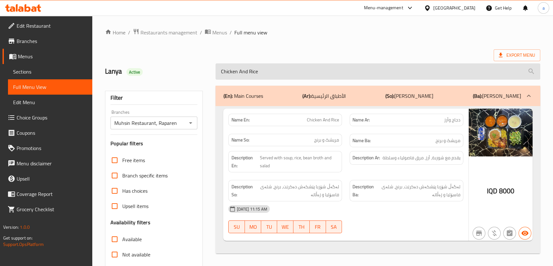
drag, startPoint x: 344, startPoint y: 75, endPoint x: 217, endPoint y: 78, distance: 127.0
click at [217, 78] on input "Chicken And Rice" at bounding box center [377, 71] width 324 height 16
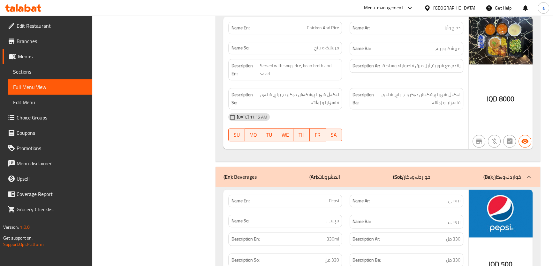
scroll to position [943, 0]
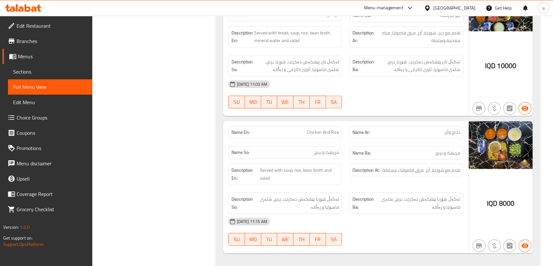
click at [36, 8] on icon at bounding box center [33, 8] width 5 height 5
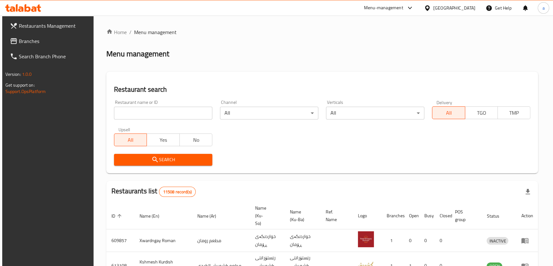
click at [57, 41] on span "Branches" at bounding box center [54, 41] width 71 height 8
